Goal: Task Accomplishment & Management: Use online tool/utility

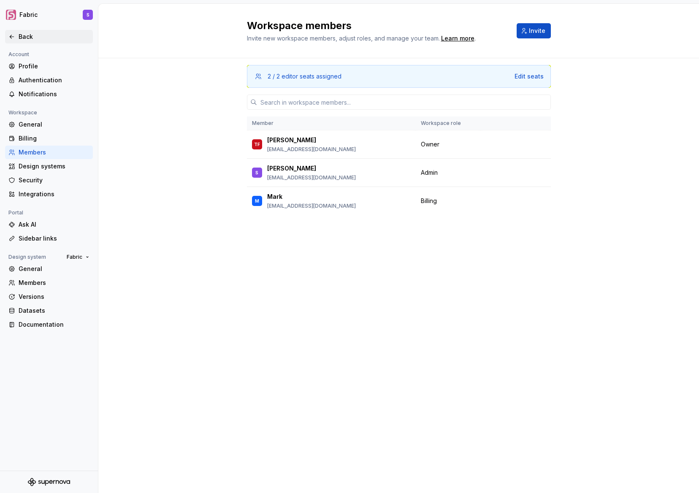
click at [18, 35] on div "Back" at bounding box center [48, 36] width 81 height 8
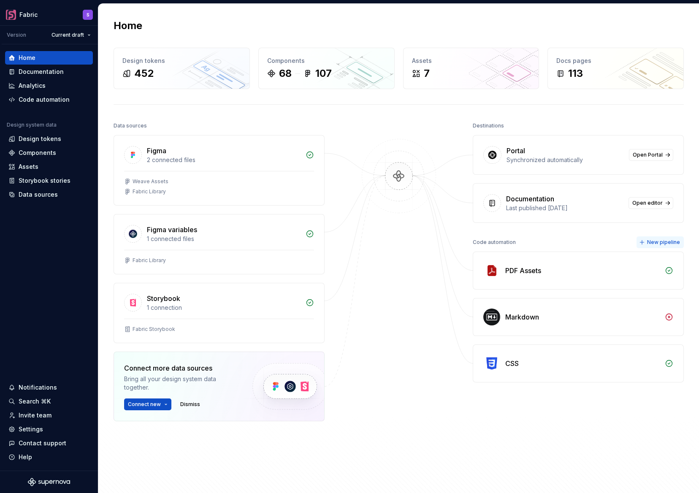
click at [668, 239] on span "New pipeline" at bounding box center [663, 242] width 33 height 7
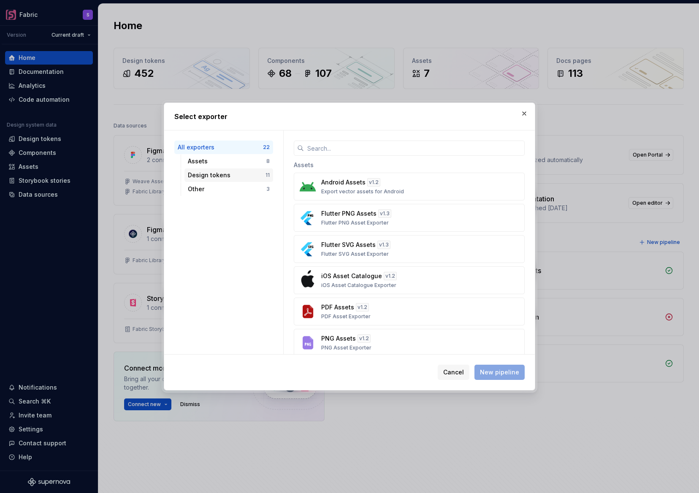
click at [244, 173] on div "Design tokens" at bounding box center [227, 175] width 78 height 8
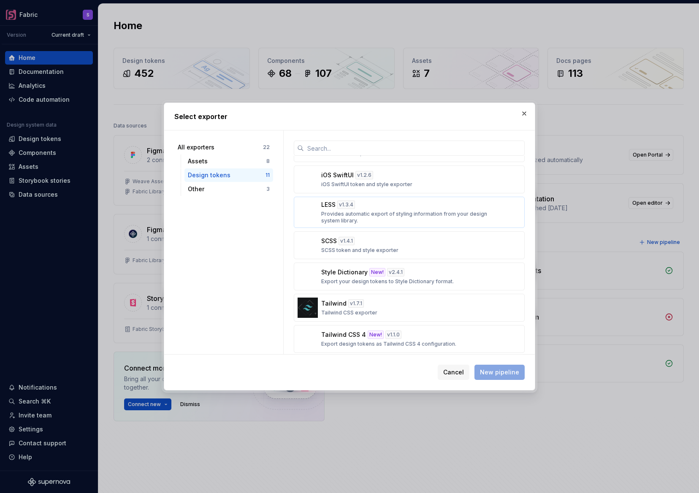
scroll to position [159, 0]
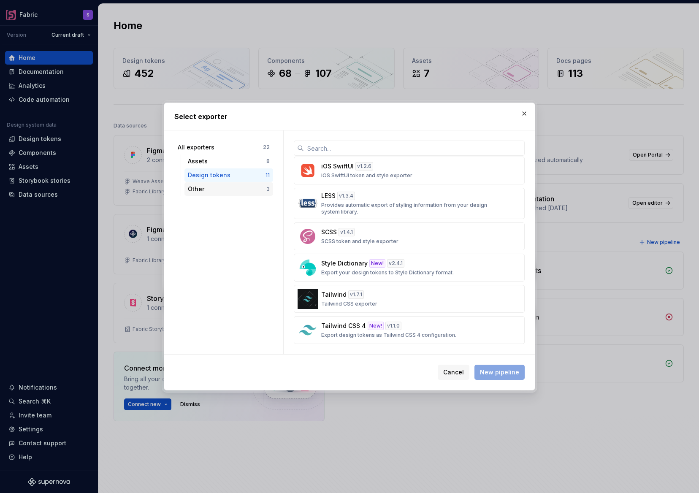
click at [223, 189] on div "Other" at bounding box center [227, 189] width 78 height 8
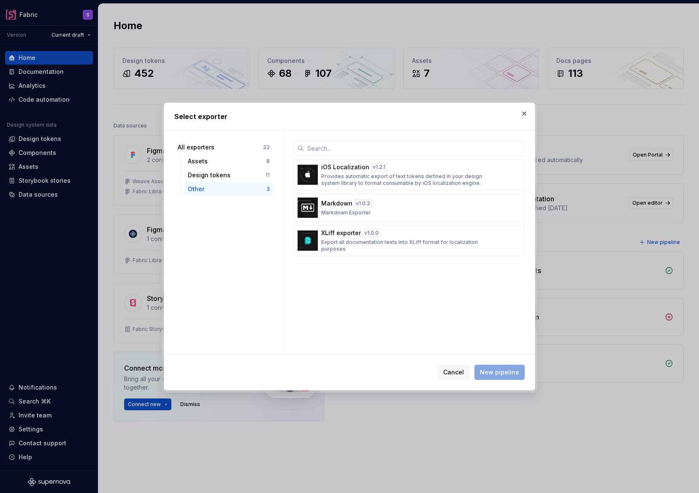
scroll to position [0, 0]
click at [234, 174] on div "Design tokens" at bounding box center [227, 175] width 78 height 8
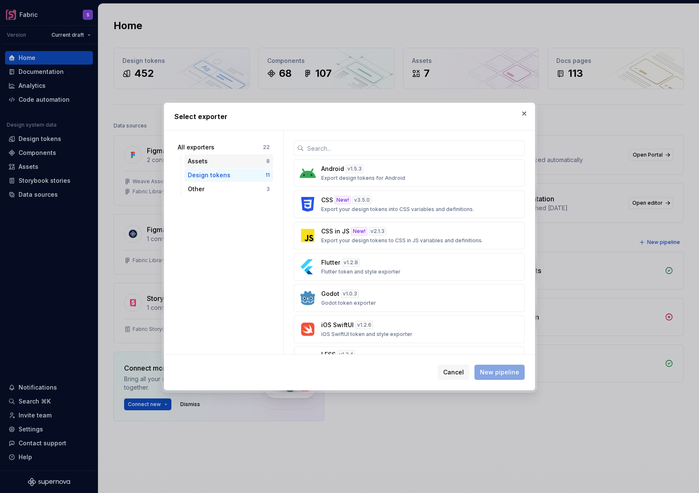
click at [231, 156] on div "Assets 8" at bounding box center [228, 161] width 89 height 14
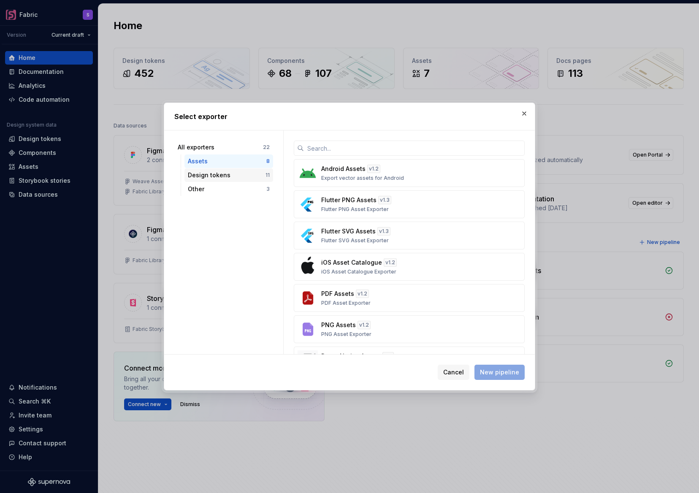
click at [226, 173] on div "Design tokens" at bounding box center [227, 175] width 78 height 8
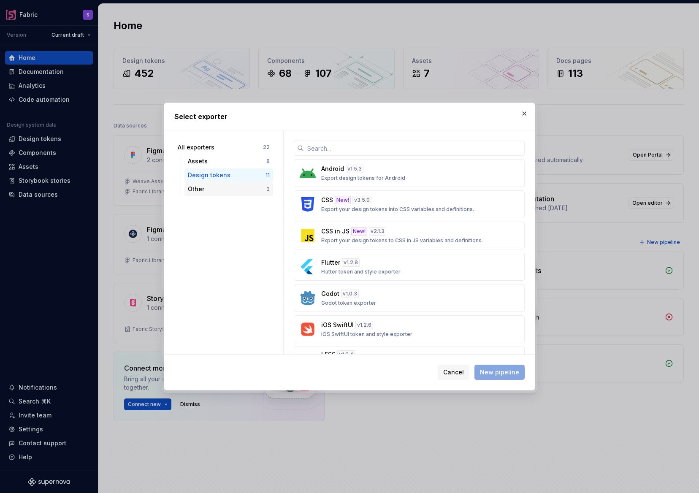
click at [225, 185] on div "Other" at bounding box center [227, 189] width 78 height 8
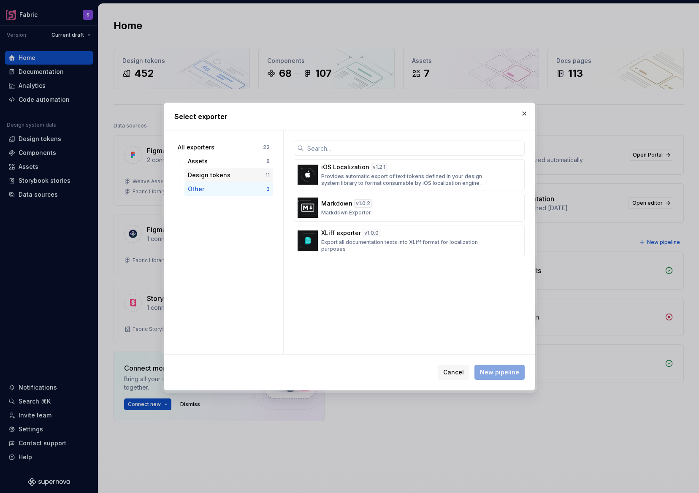
click at [225, 173] on div "Design tokens" at bounding box center [227, 175] width 78 height 8
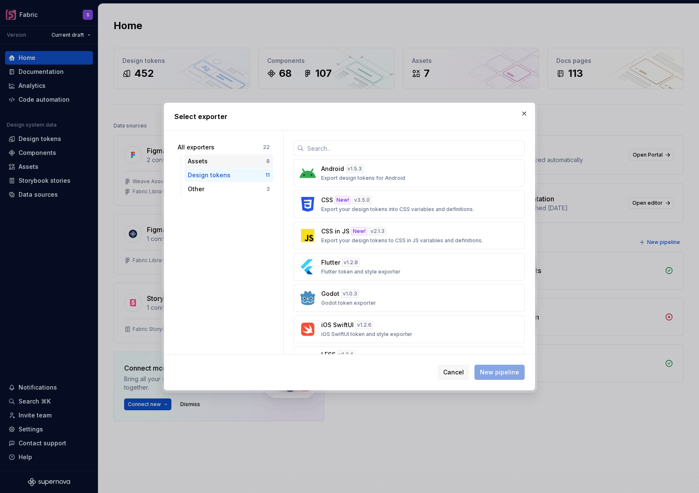
click at [223, 157] on div "Assets" at bounding box center [227, 161] width 78 height 8
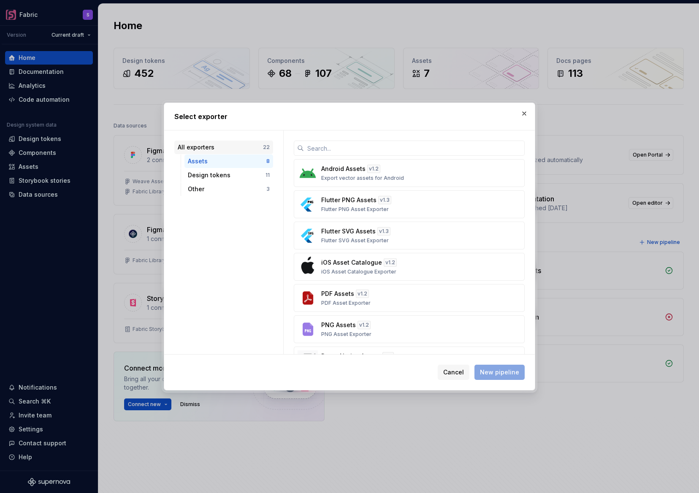
click at [230, 146] on div "All exporters" at bounding box center [220, 147] width 85 height 8
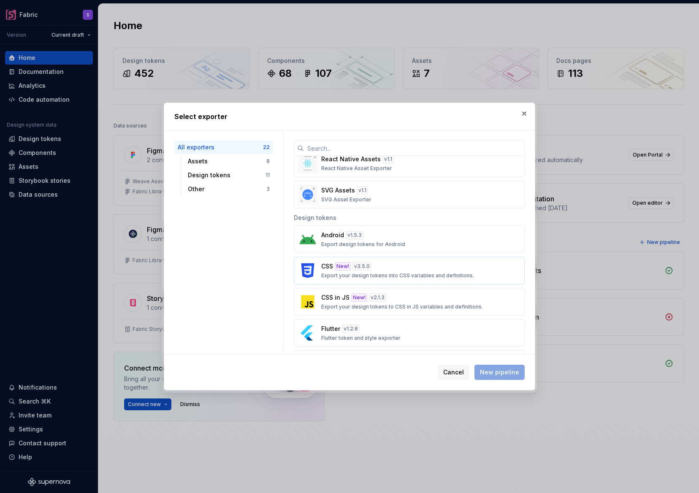
scroll to position [215, 0]
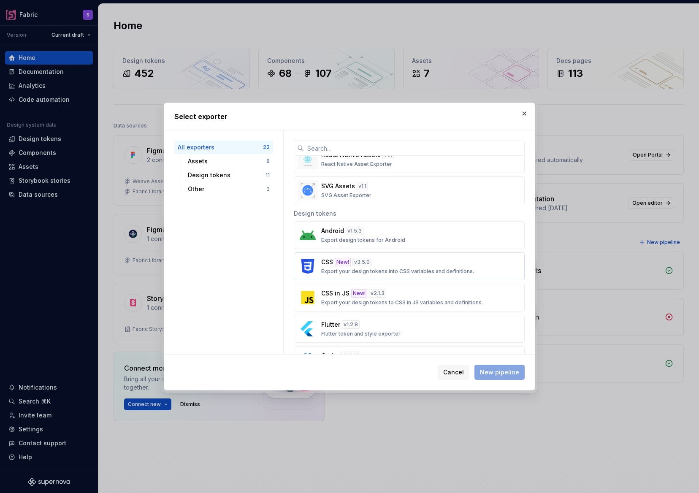
click at [425, 267] on div "CSS New! v 3.5.0 Export your design tokens into CSS variables and definitions." at bounding box center [406, 266] width 171 height 17
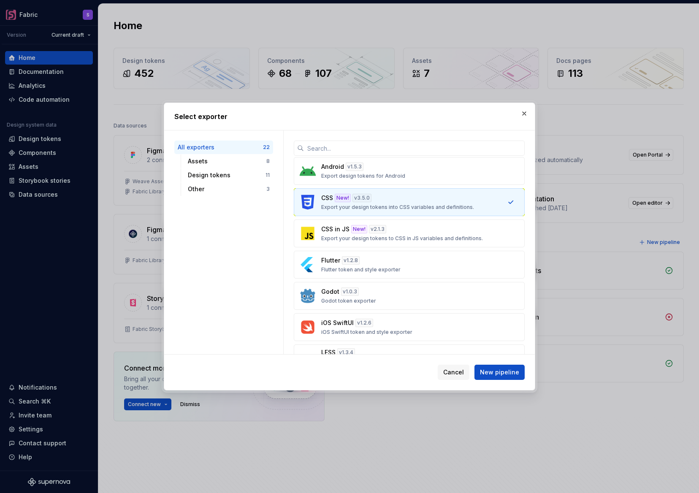
scroll to position [237, 0]
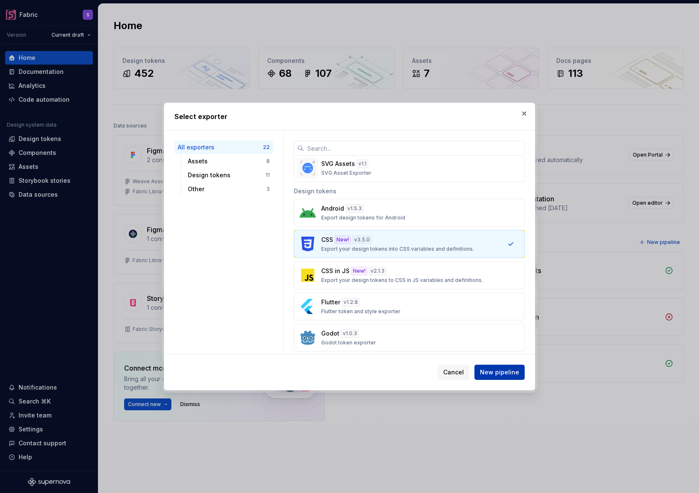
click at [510, 371] on span "New pipeline" at bounding box center [499, 372] width 39 height 8
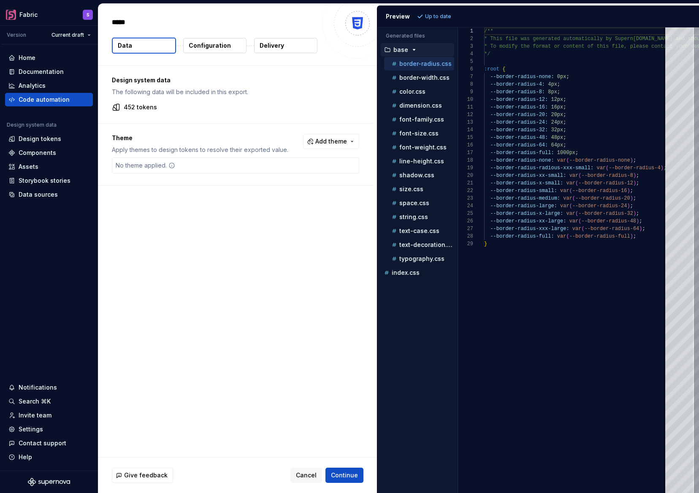
type textarea "*"
click at [414, 48] on icon "button" at bounding box center [414, 49] width 7 height 7
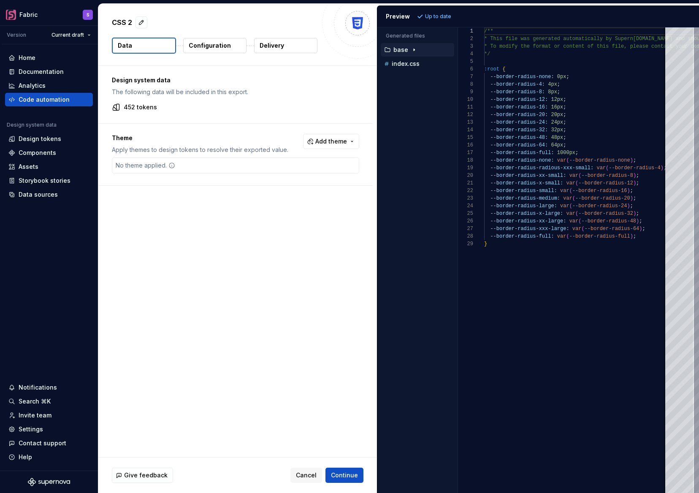
click at [414, 48] on icon "button" at bounding box center [414, 49] width 7 height 7
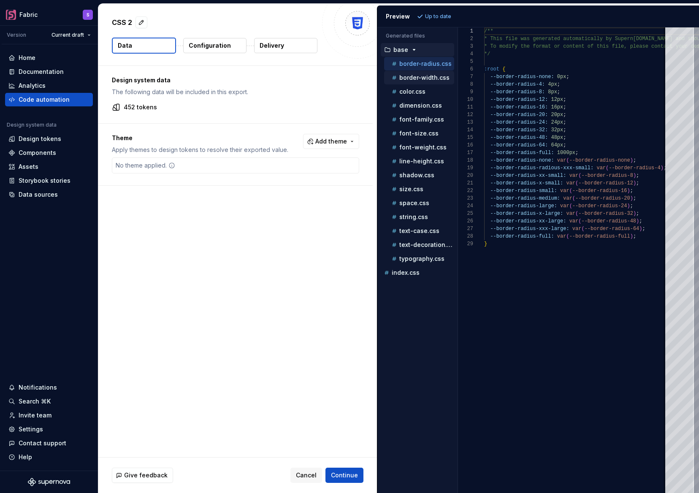
click at [415, 75] on p "border-width.css" at bounding box center [424, 77] width 50 height 7
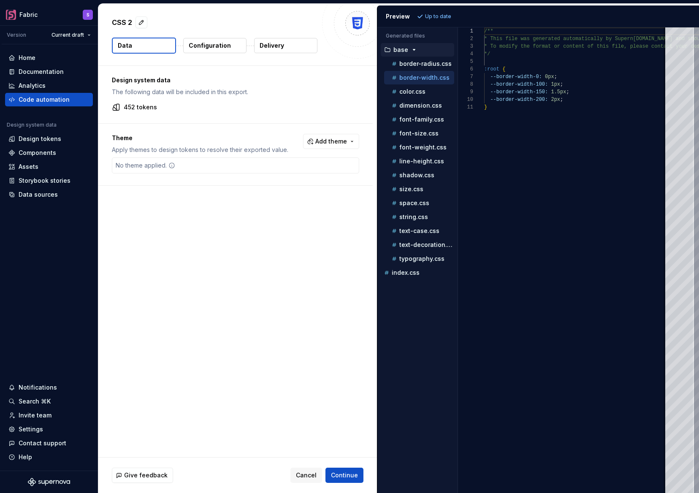
scroll to position [76, 0]
click at [418, 95] on div "color.css" at bounding box center [422, 91] width 64 height 8
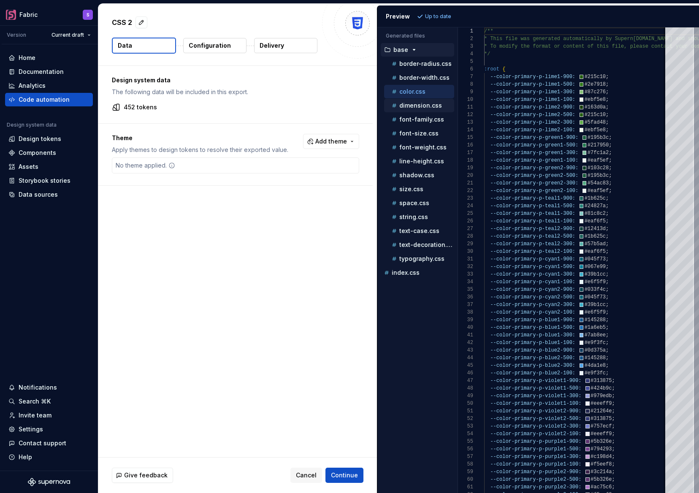
click at [423, 103] on p "dimension.css" at bounding box center [420, 105] width 43 height 7
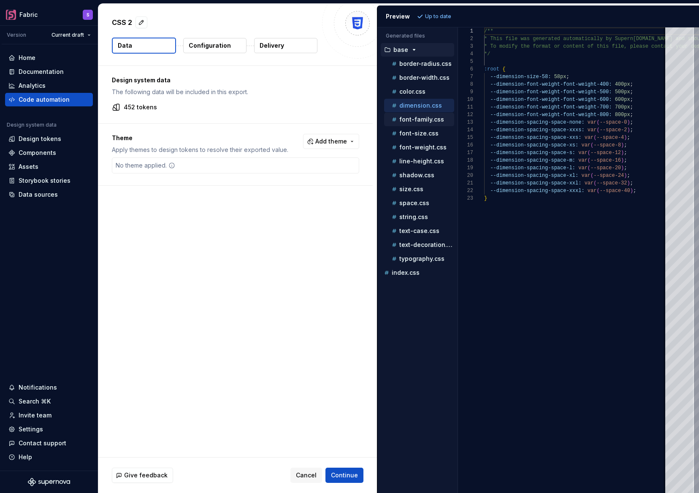
click at [425, 115] on div "font-family.css" at bounding box center [422, 119] width 64 height 8
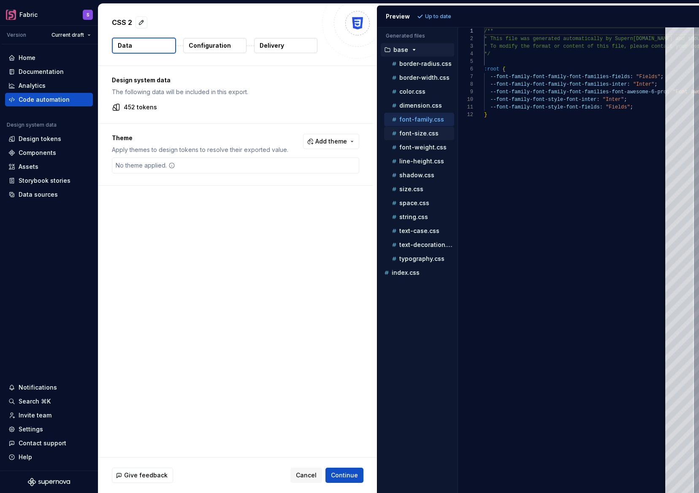
click at [422, 133] on p "font-size.css" at bounding box center [418, 133] width 39 height 7
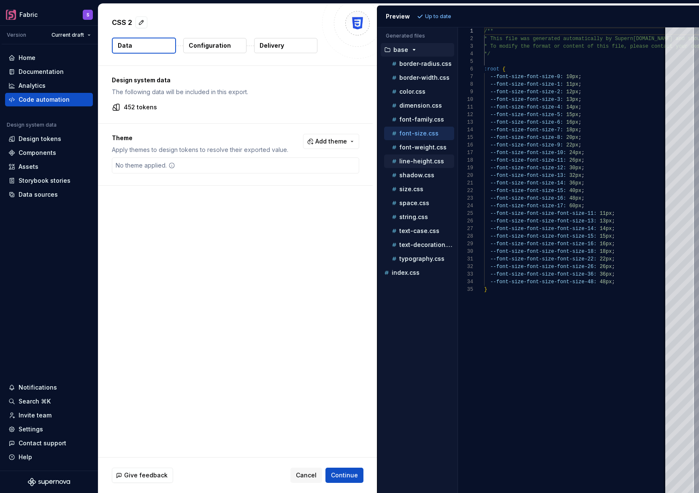
click at [417, 165] on div "line-height.css" at bounding box center [422, 161] width 64 height 8
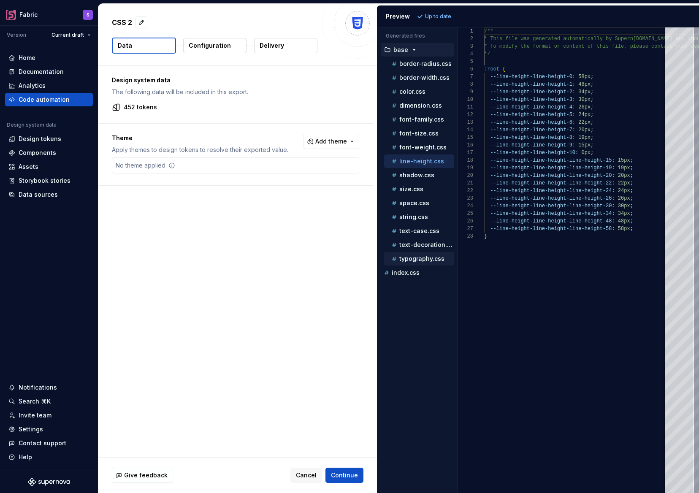
click at [413, 260] on p "typography.css" at bounding box center [421, 258] width 45 height 7
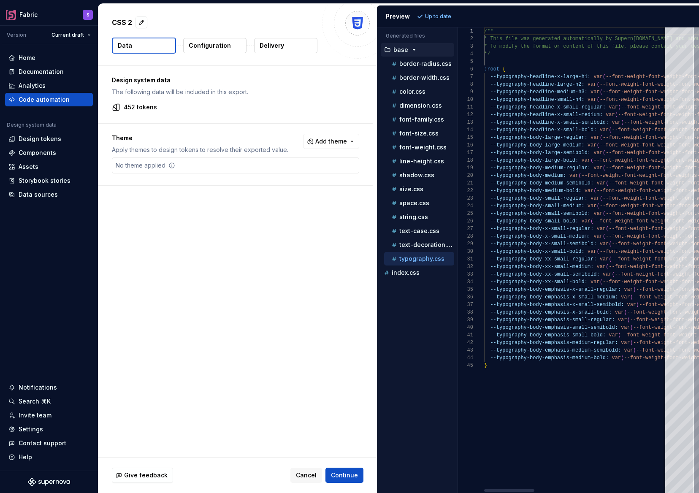
scroll to position [53, 0]
click at [410, 242] on p "text-decoration.css" at bounding box center [426, 244] width 55 height 7
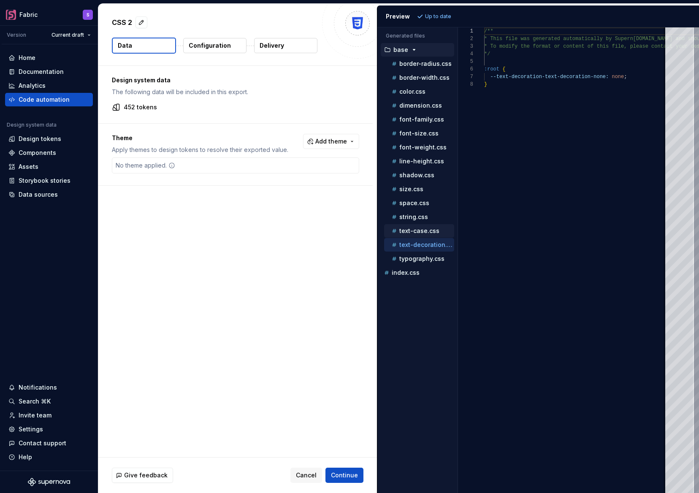
click at [415, 230] on p "text-case.css" at bounding box center [419, 230] width 40 height 7
click at [419, 212] on div "string.css" at bounding box center [419, 217] width 70 height 14
click at [414, 220] on div "string.css" at bounding box center [422, 217] width 64 height 8
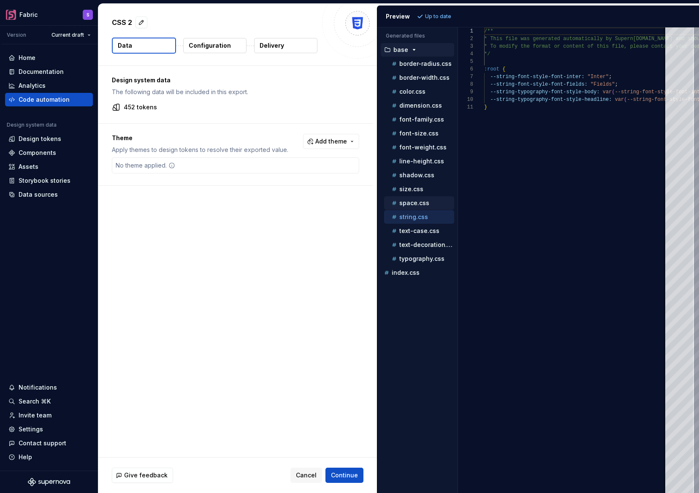
click at [420, 202] on p "space.css" at bounding box center [414, 203] width 30 height 7
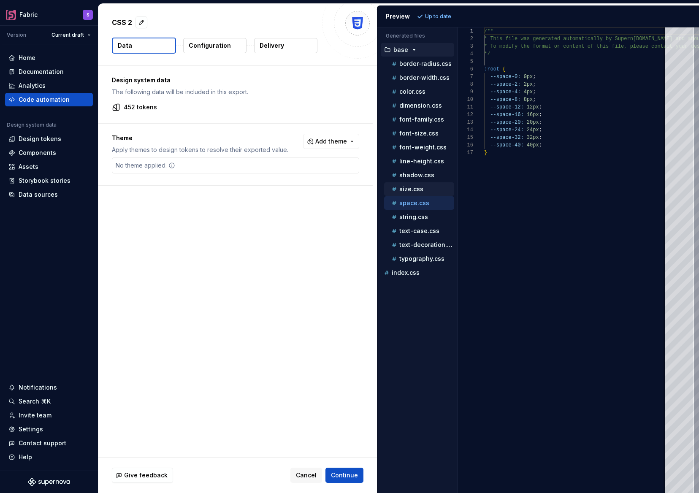
click at [429, 189] on div "size.css" at bounding box center [422, 189] width 64 height 8
click at [431, 177] on p "shadow.css" at bounding box center [416, 175] width 35 height 7
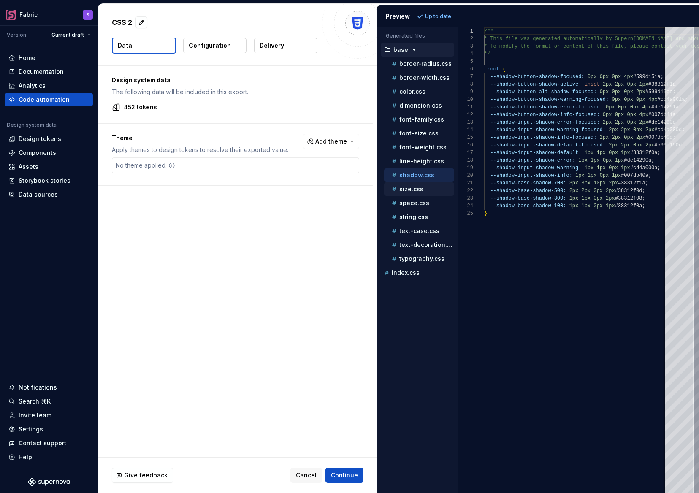
click at [430, 186] on div "size.css" at bounding box center [422, 189] width 64 height 8
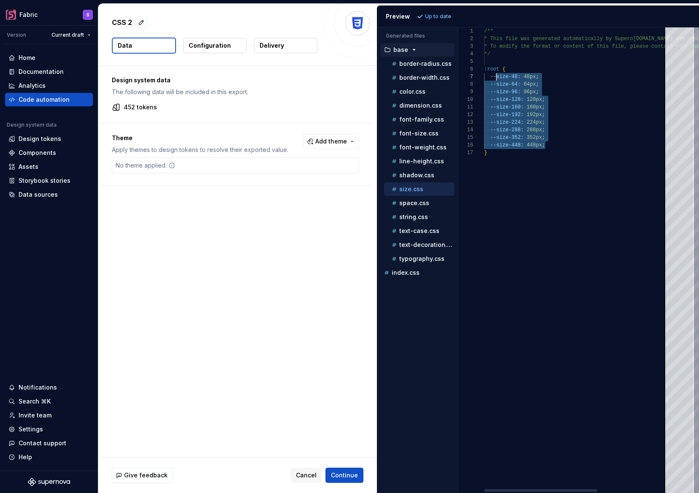
scroll to position [46, 3]
drag, startPoint x: 550, startPoint y: 145, endPoint x: 486, endPoint y: 77, distance: 93.2
click at [486, 77] on div "/** * This file was generated automatically by Supern [DOMAIN_NAME] and should …" at bounding box center [633, 260] width 298 height 466
click at [422, 65] on p "border-radius.css" at bounding box center [425, 63] width 52 height 7
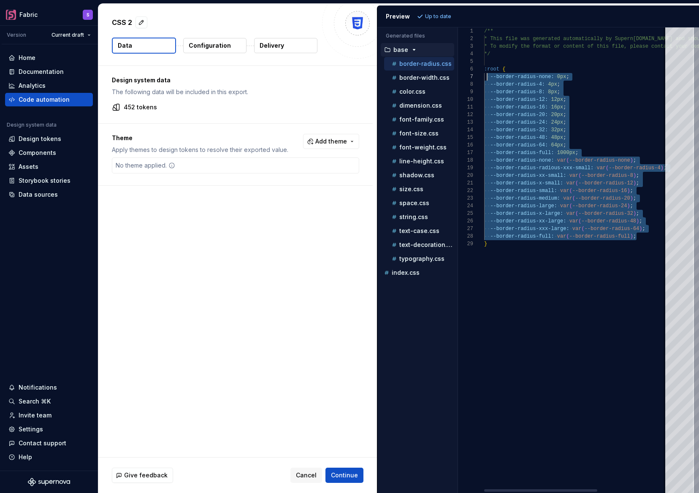
drag, startPoint x: 647, startPoint y: 235, endPoint x: 488, endPoint y: 78, distance: 224.1
click at [488, 78] on div "/** * This file was generated automatically by Supern [DOMAIN_NAME] and should …" at bounding box center [633, 260] width 298 height 466
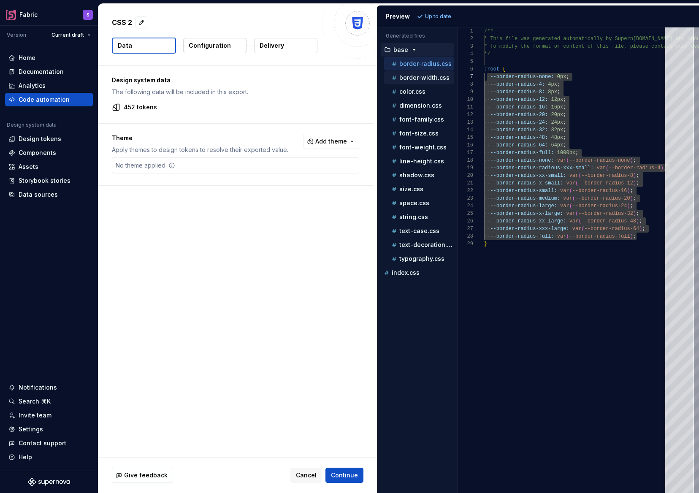
click at [420, 77] on p "border-width.css" at bounding box center [424, 77] width 50 height 7
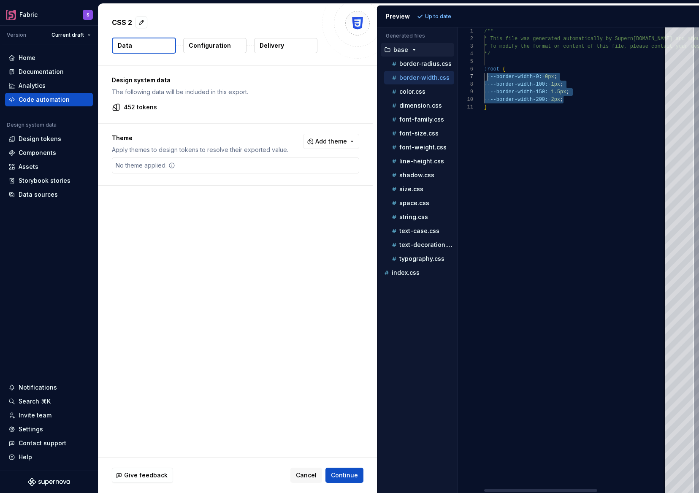
drag, startPoint x: 577, startPoint y: 100, endPoint x: 486, endPoint y: 74, distance: 94.6
click at [486, 74] on div "/** * This file was generated automatically by Supern [DOMAIN_NAME] and should …" at bounding box center [633, 260] width 298 height 466
click at [407, 92] on p "color.css" at bounding box center [412, 91] width 26 height 7
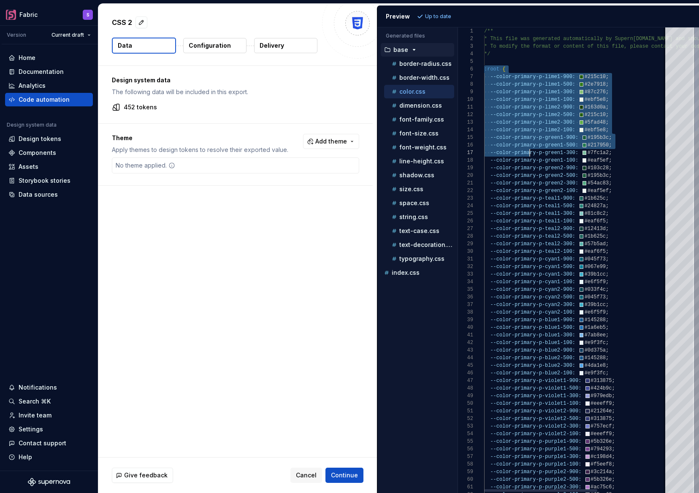
scroll to position [38, 49]
drag, startPoint x: 484, startPoint y: 68, endPoint x: 533, endPoint y: 155, distance: 99.8
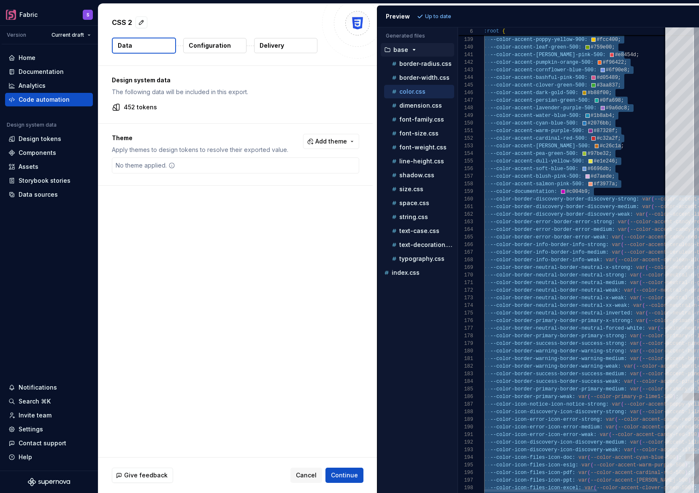
scroll to position [38, 3]
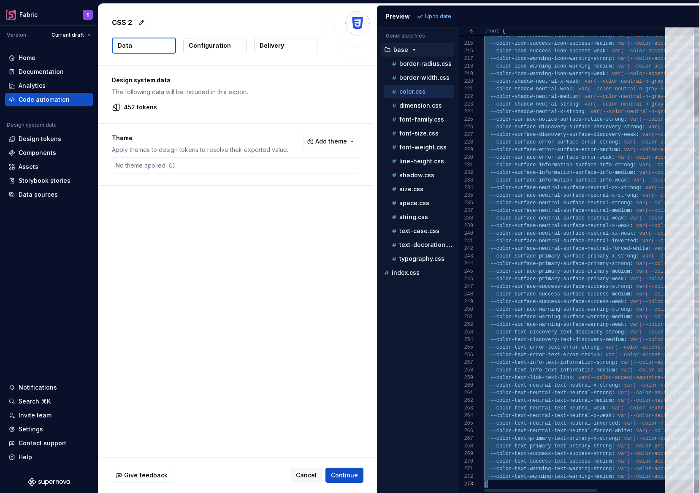
drag, startPoint x: 484, startPoint y: 69, endPoint x: 585, endPoint y: 545, distance: 486.0
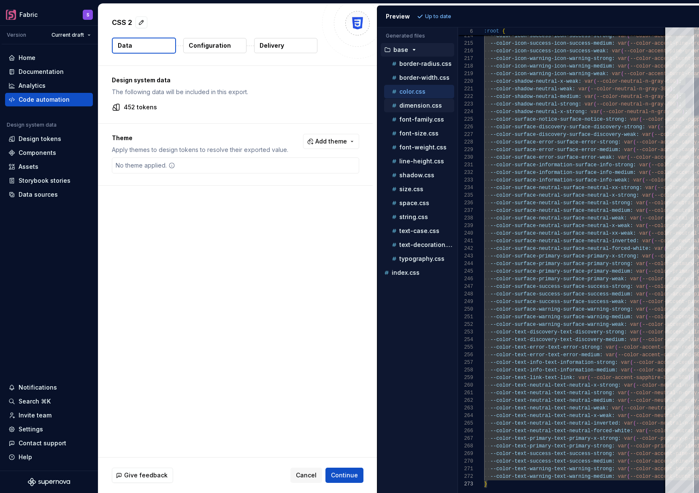
click at [420, 105] on p "dimension.css" at bounding box center [420, 105] width 43 height 7
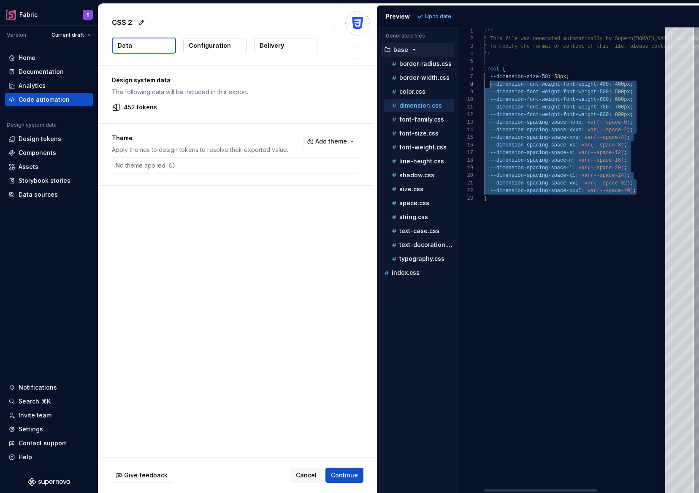
scroll to position [46, 6]
drag, startPoint x: 650, startPoint y: 193, endPoint x: 489, endPoint y: 78, distance: 198.2
click at [489, 78] on div "/** * This file was generated automatically by Supern [DOMAIN_NAME] and should …" at bounding box center [633, 260] width 298 height 466
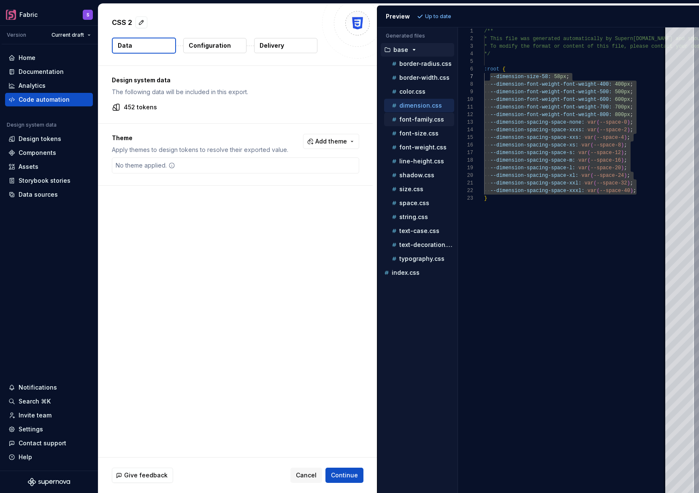
click at [410, 120] on p "font-family.css" at bounding box center [421, 119] width 45 height 7
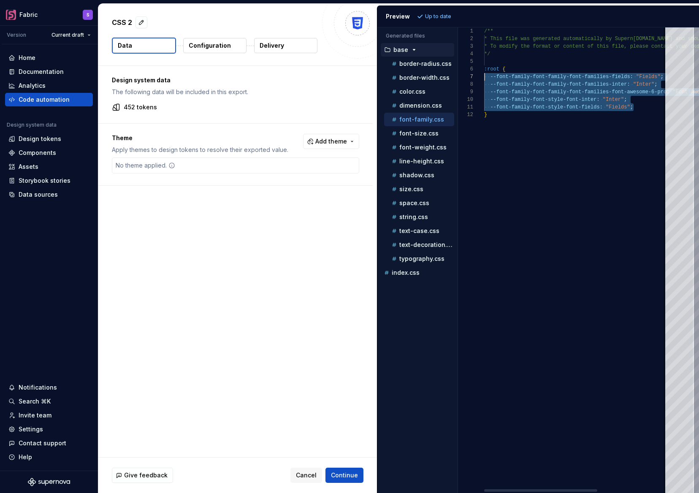
scroll to position [46, 0]
drag, startPoint x: 639, startPoint y: 109, endPoint x: 483, endPoint y: 75, distance: 159.8
click at [484, 75] on div "/** * This file was generated automatically by Supern [DOMAIN_NAME] and should …" at bounding box center [633, 260] width 298 height 466
click at [435, 132] on p "font-size.css" at bounding box center [418, 133] width 39 height 7
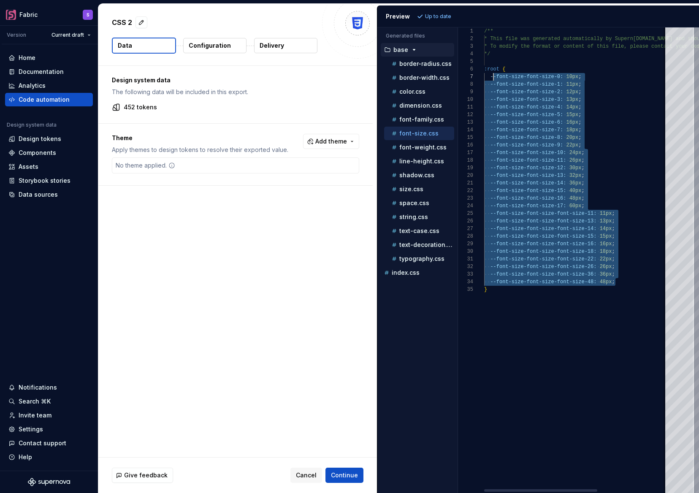
scroll to position [46, 6]
drag, startPoint x: 622, startPoint y: 281, endPoint x: 490, endPoint y: 77, distance: 242.4
click at [490, 77] on div "/** * This file was generated automatically by Supern [DOMAIN_NAME] and should …" at bounding box center [633, 260] width 298 height 466
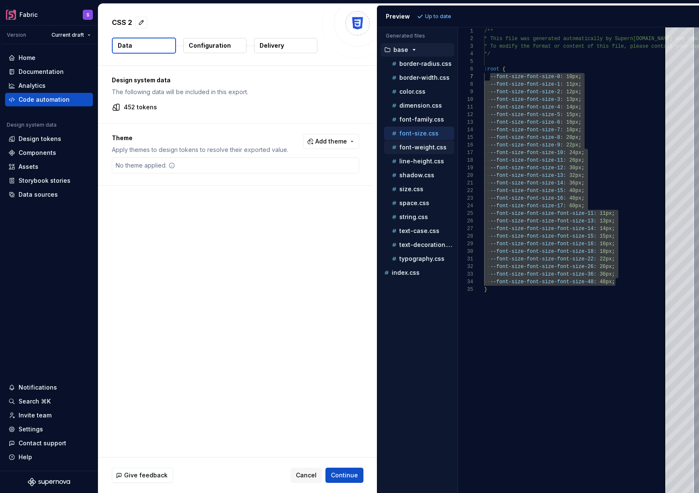
click at [419, 149] on p "font-weight.css" at bounding box center [422, 147] width 47 height 7
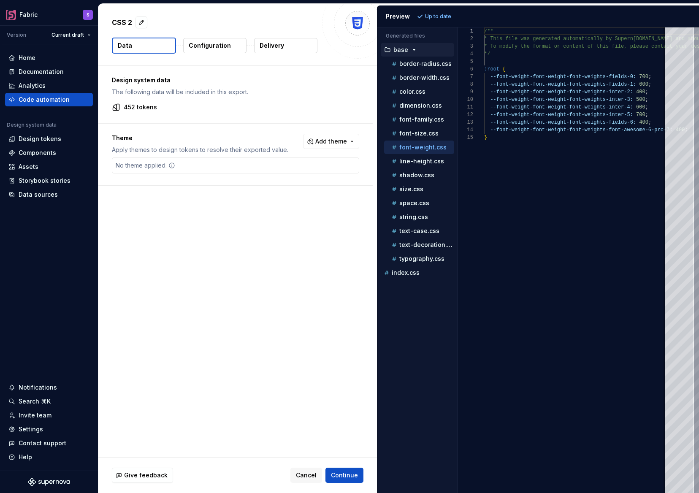
scroll to position [0, 0]
click at [548, 90] on div "1 2 3 4 5 6 7 8 9 10 11 12 13 14 15 /** * This file was generated automatically…" at bounding box center [578, 260] width 241 height 466
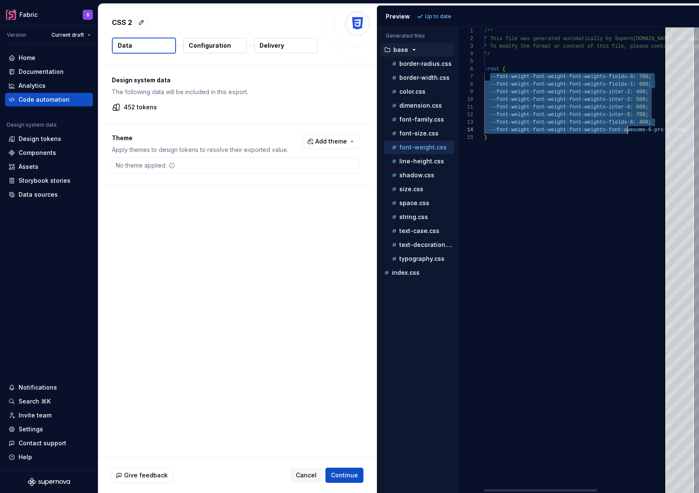
scroll to position [46, 3]
drag, startPoint x: 490, startPoint y: 76, endPoint x: 607, endPoint y: 138, distance: 132.7
click at [607, 138] on div "/** * This file was generated automatically by Supern [DOMAIN_NAME] and should …" at bounding box center [633, 260] width 298 height 466
click at [414, 163] on p "line-height.css" at bounding box center [421, 161] width 45 height 7
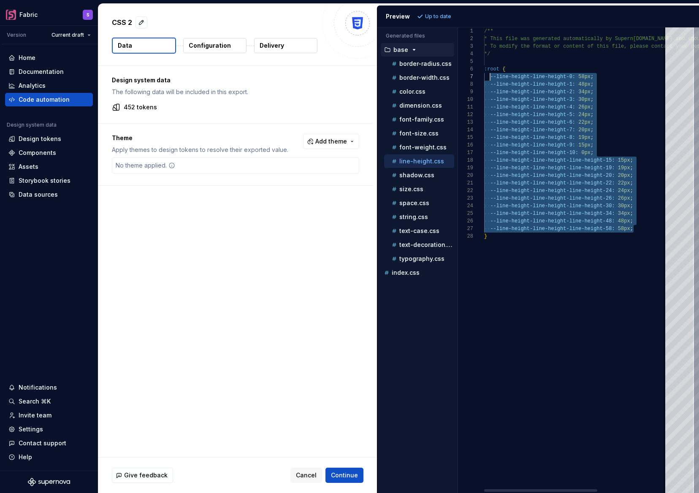
scroll to position [46, 6]
drag, startPoint x: 634, startPoint y: 229, endPoint x: 489, endPoint y: 78, distance: 209.5
click at [489, 78] on div "/** * This file was generated automatically by Supern [DOMAIN_NAME] and should …" at bounding box center [633, 260] width 298 height 466
click at [412, 176] on p "shadow.css" at bounding box center [416, 175] width 35 height 7
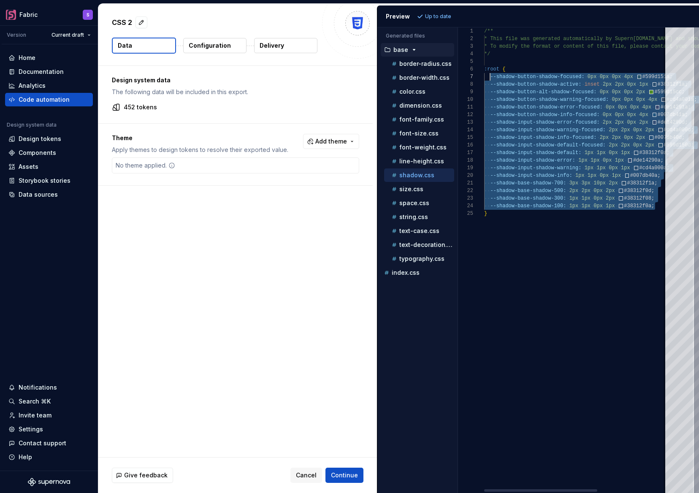
drag, startPoint x: 662, startPoint y: 206, endPoint x: 488, endPoint y: 80, distance: 214.5
click at [488, 80] on div "/** * This file was generated automatically by Supern [DOMAIN_NAME] and should …" at bounding box center [633, 260] width 298 height 466
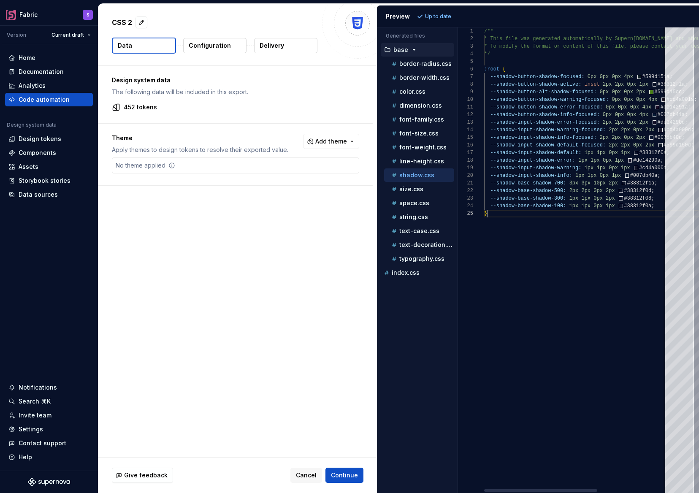
click at [556, 262] on div "/** * This file was generated automatically by Supern [DOMAIN_NAME] and should …" at bounding box center [633, 260] width 298 height 466
click at [405, 189] on p "size.css" at bounding box center [411, 189] width 24 height 7
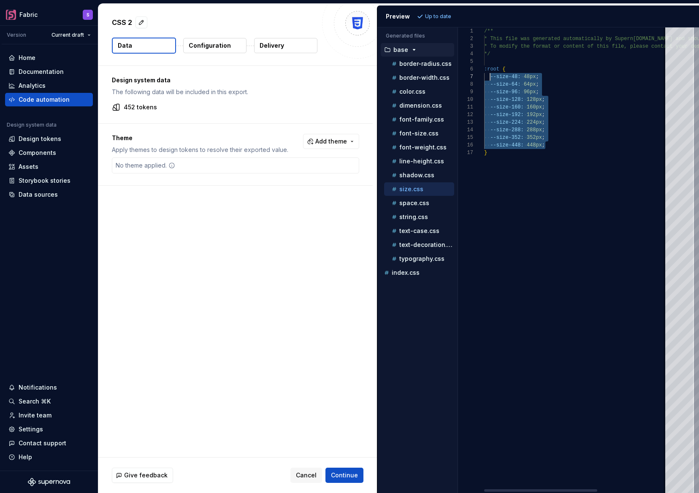
scroll to position [46, 6]
drag, startPoint x: 552, startPoint y: 145, endPoint x: 490, endPoint y: 79, distance: 90.5
click at [490, 79] on div "/** * This file was generated automatically by Supern [DOMAIN_NAME] and should …" at bounding box center [633, 260] width 298 height 466
click at [406, 203] on p "space.css" at bounding box center [414, 203] width 30 height 7
drag, startPoint x: 549, startPoint y: 145, endPoint x: 489, endPoint y: 79, distance: 88.7
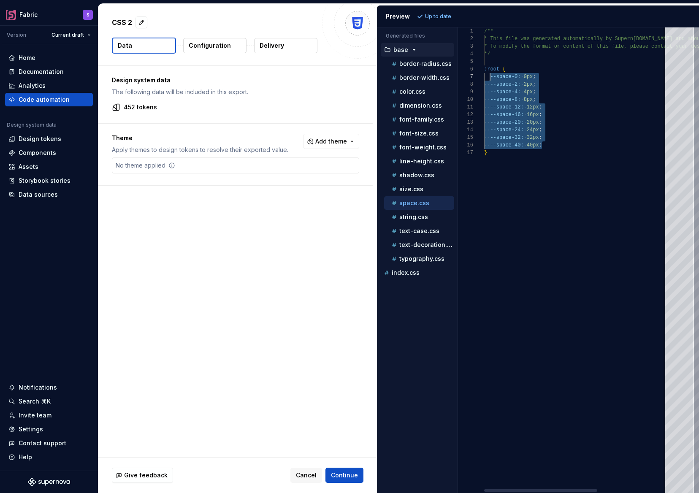
click at [489, 79] on div "/** * This file was generated automatically by Supern [DOMAIN_NAME] and should …" at bounding box center [633, 260] width 298 height 466
click at [411, 217] on p "string.css" at bounding box center [413, 217] width 29 height 7
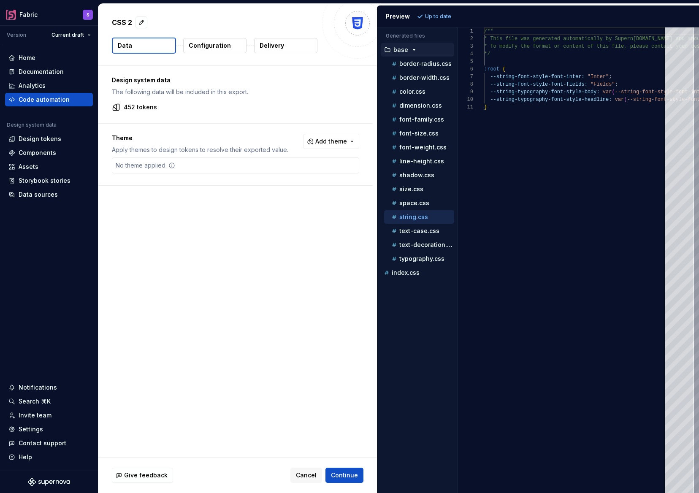
scroll to position [0, 0]
click at [491, 78] on div "**********" at bounding box center [578, 260] width 241 height 466
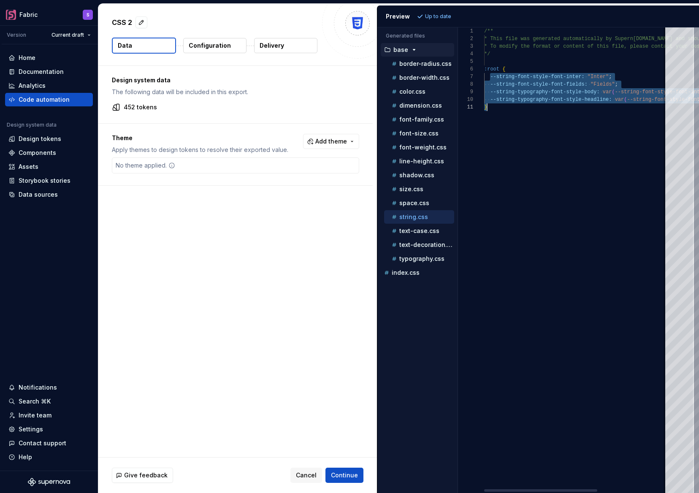
scroll to position [46, 244]
drag, startPoint x: 491, startPoint y: 76, endPoint x: 671, endPoint y: 100, distance: 181.4
click at [671, 100] on div "/** * This file was generated automatically by Supern [DOMAIN_NAME] and should …" at bounding box center [570, 260] width 298 height 466
click at [416, 227] on p "text-case.css" at bounding box center [419, 230] width 40 height 7
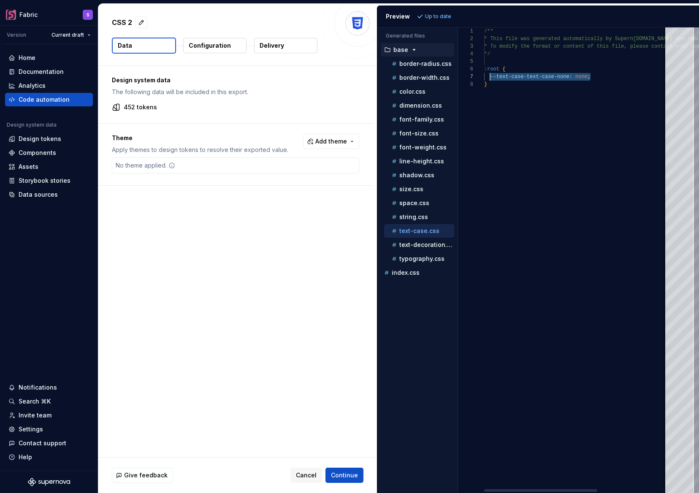
scroll to position [46, 6]
drag, startPoint x: 595, startPoint y: 77, endPoint x: 490, endPoint y: 76, distance: 104.7
click at [490, 76] on div "/** * This file was generated automatically by Supern [DOMAIN_NAME] and should …" at bounding box center [633, 260] width 298 height 466
click at [421, 242] on p "text-decoration.css" at bounding box center [426, 244] width 55 height 7
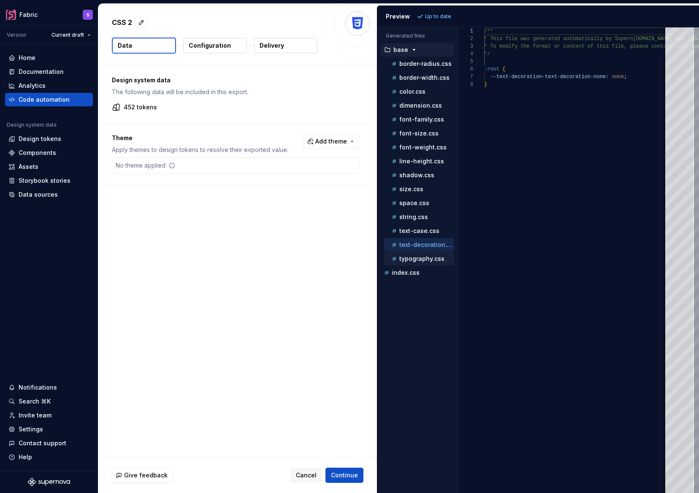
click at [415, 260] on p "typography.css" at bounding box center [421, 258] width 45 height 7
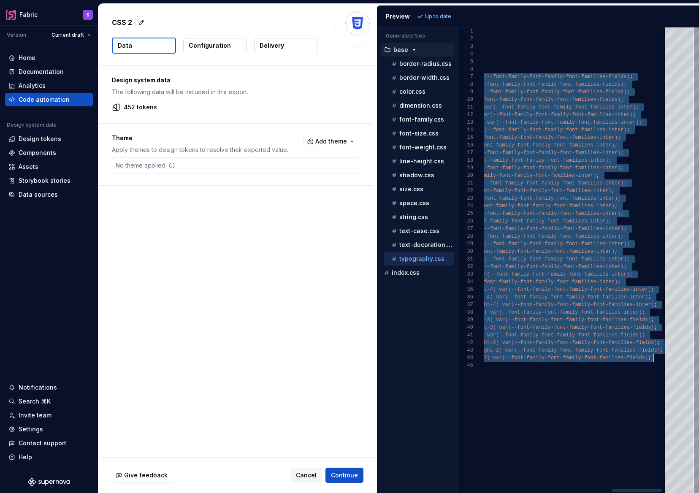
scroll to position [46, 3]
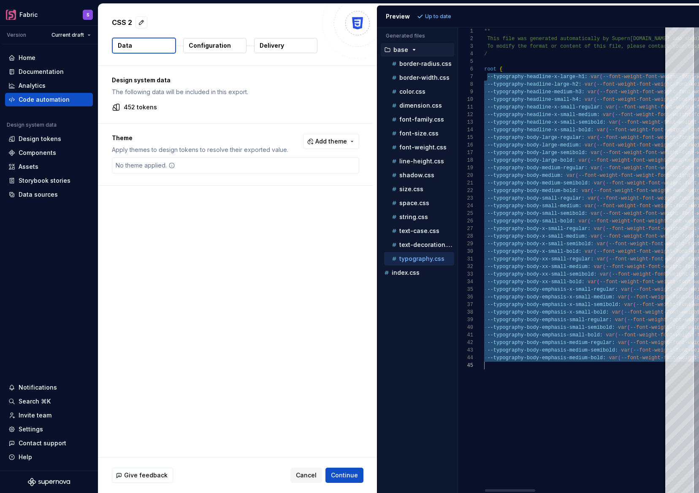
click at [693, 375] on div "1 2 3 4 5 6 7 8 9 10 11 12 13 14 15 16 17 18 19 20 21 22 23 24 25 26 27 28 29 3…" at bounding box center [578, 260] width 241 height 466
type textarea "**********"
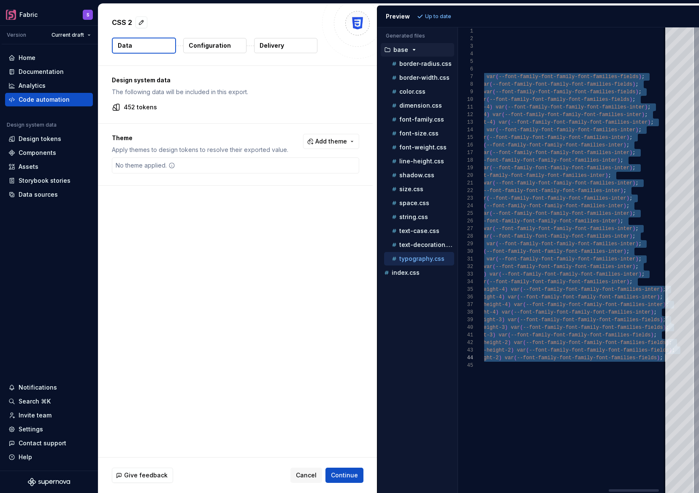
drag, startPoint x: 489, startPoint y: 76, endPoint x: 773, endPoint y: 360, distance: 401.4
click at [694, 360] on div "/** * This file was generated automatically by Supern [DOMAIN_NAME] and should …" at bounding box center [358, 260] width 669 height 466
click at [34, 150] on div "Components" at bounding box center [38, 153] width 38 height 8
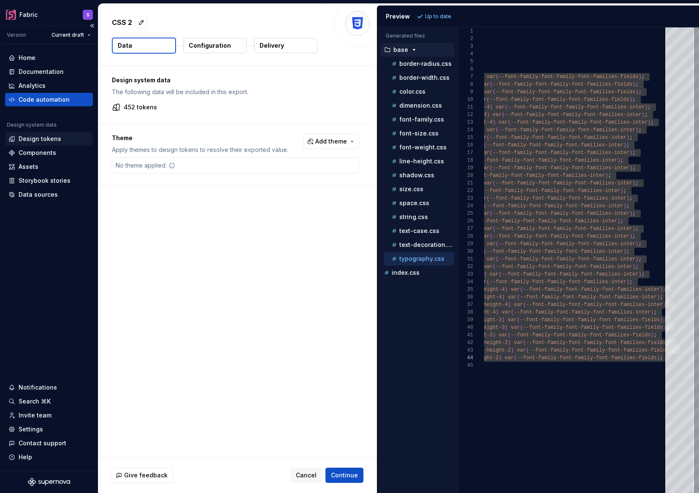
click at [38, 136] on div "Design tokens" at bounding box center [40, 139] width 43 height 8
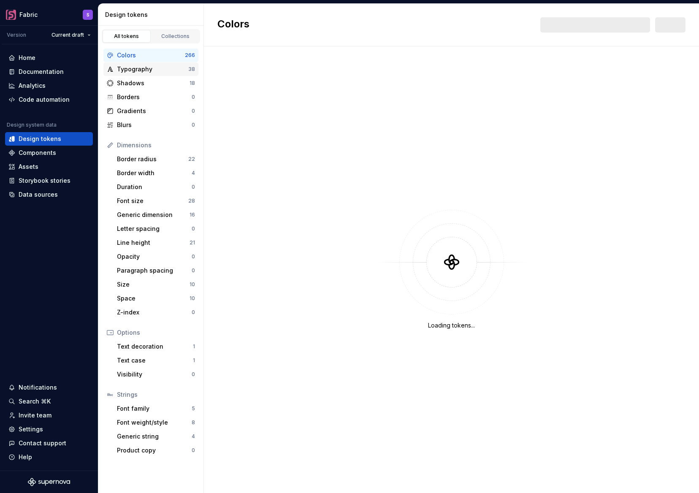
click at [144, 70] on div "Typography" at bounding box center [152, 69] width 71 height 8
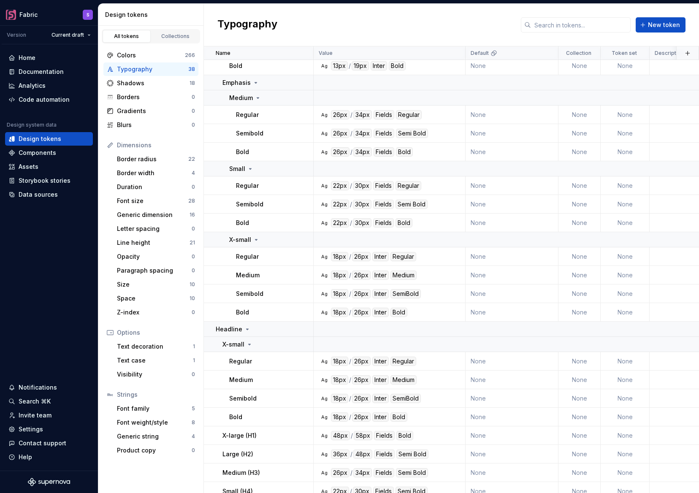
scroll to position [455, 0]
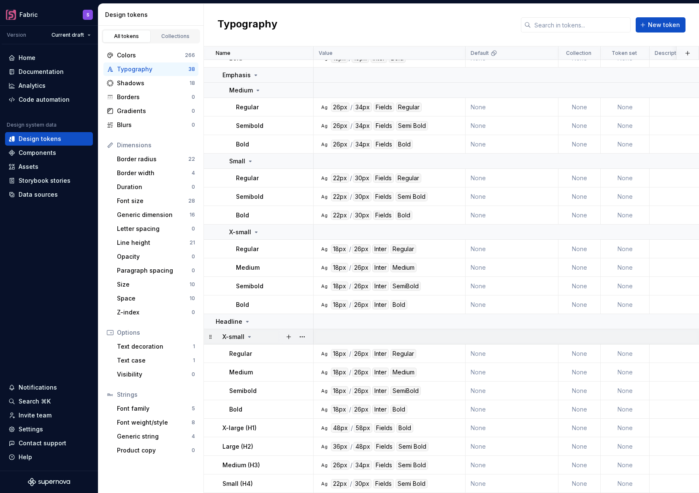
click at [251, 336] on icon at bounding box center [249, 336] width 7 height 7
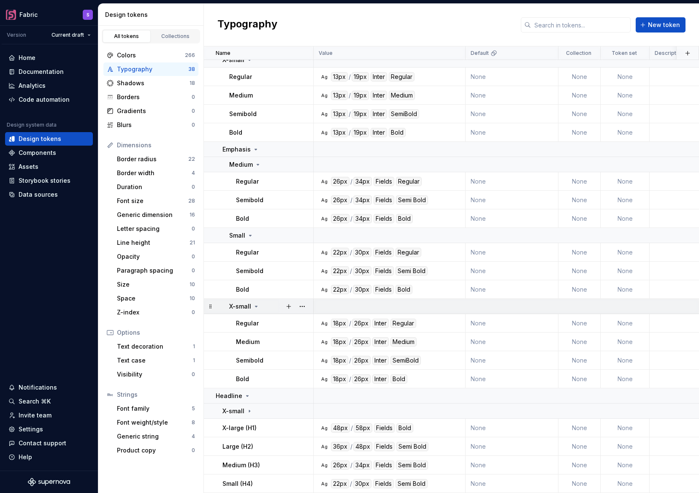
click at [257, 305] on icon at bounding box center [256, 306] width 7 height 7
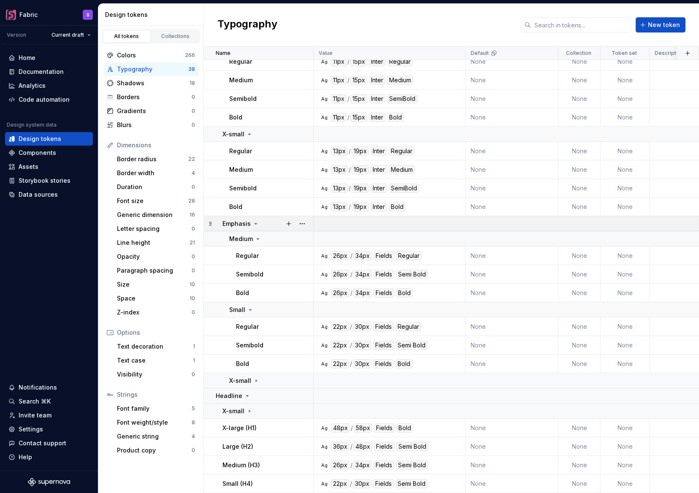
click at [256, 222] on icon at bounding box center [255, 223] width 7 height 7
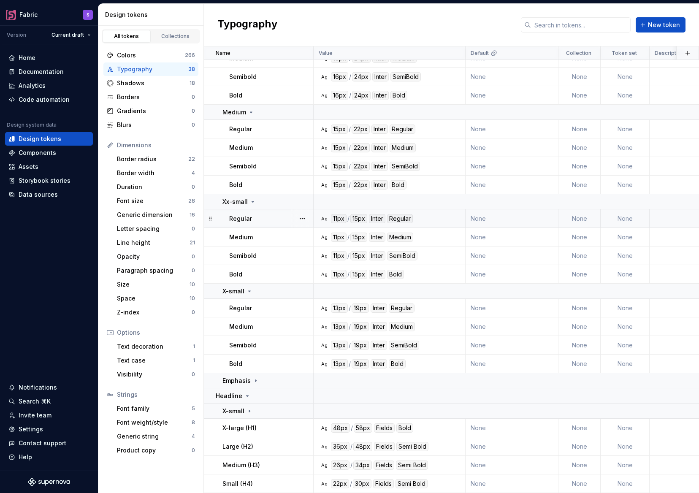
scroll to position [149, 0]
click at [253, 200] on icon at bounding box center [252, 201] width 7 height 7
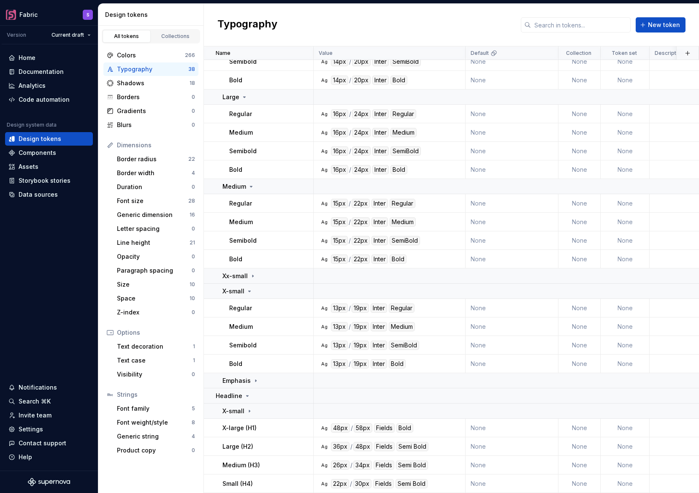
scroll to position [75, 0]
click at [250, 291] on icon at bounding box center [249, 291] width 7 height 7
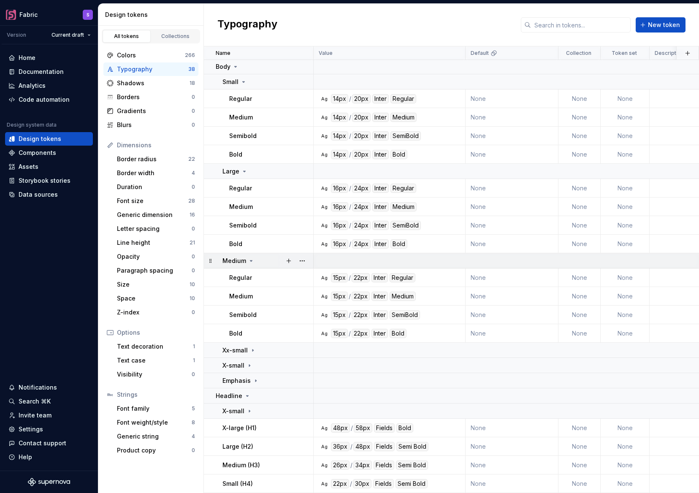
click at [250, 258] on icon at bounding box center [251, 260] width 7 height 7
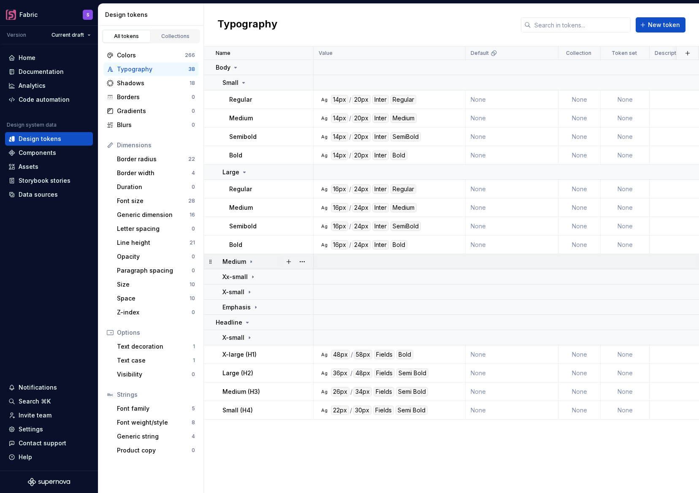
scroll to position [0, 0]
click at [246, 170] on icon at bounding box center [244, 172] width 7 height 7
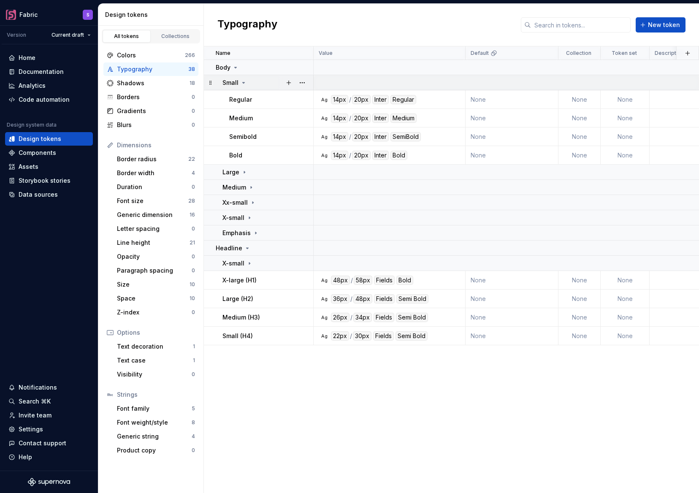
click at [241, 81] on icon at bounding box center [243, 82] width 7 height 7
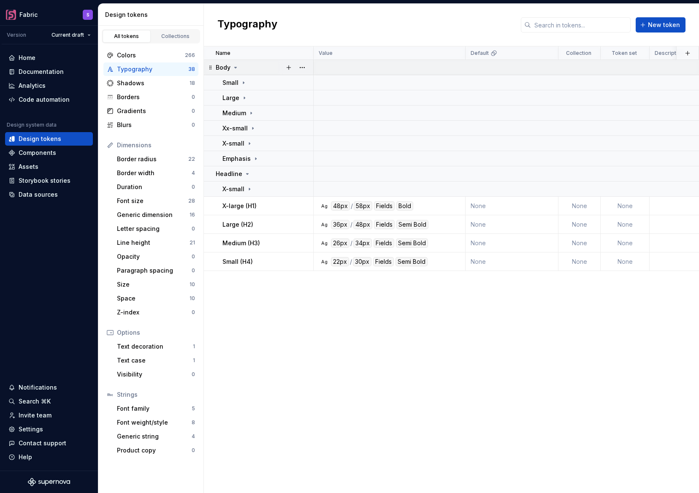
click at [237, 66] on icon at bounding box center [235, 67] width 7 height 7
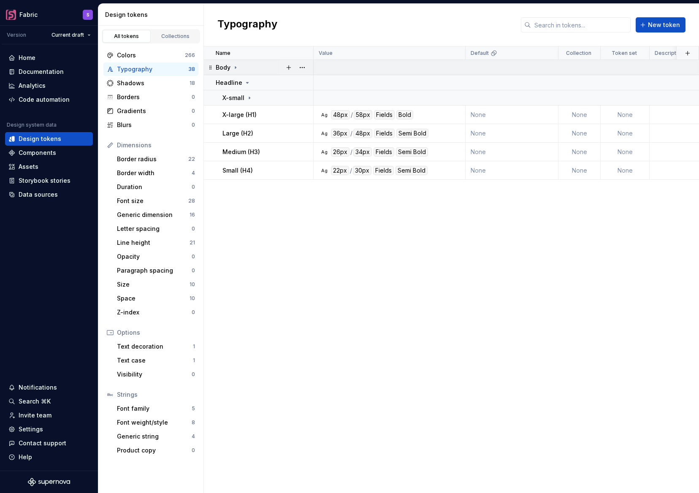
click at [235, 67] on icon at bounding box center [235, 67] width 1 height 2
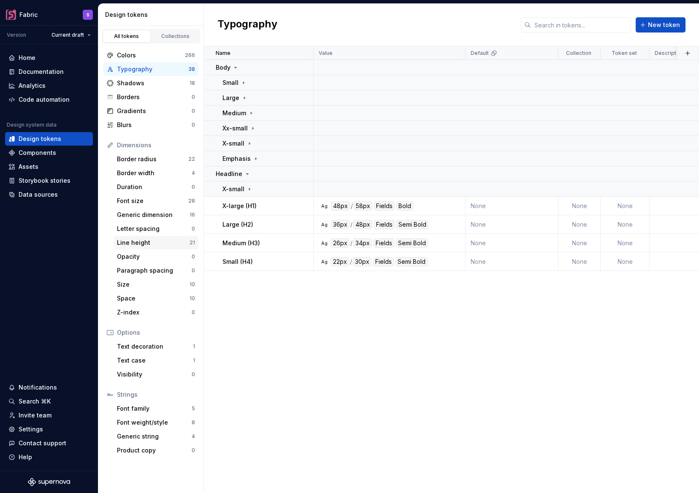
click at [149, 243] on div "Line height" at bounding box center [153, 242] width 73 height 8
